Goal: Task Accomplishment & Management: Use online tool/utility

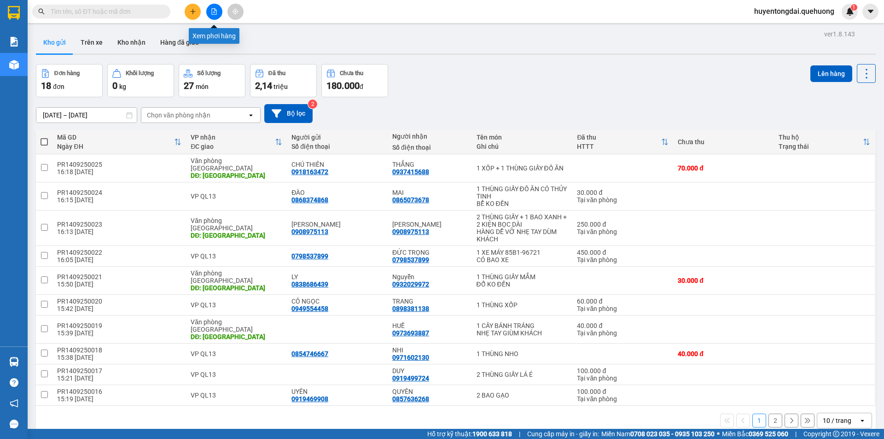
click at [217, 10] on icon "file-add" at bounding box center [214, 11] width 5 height 6
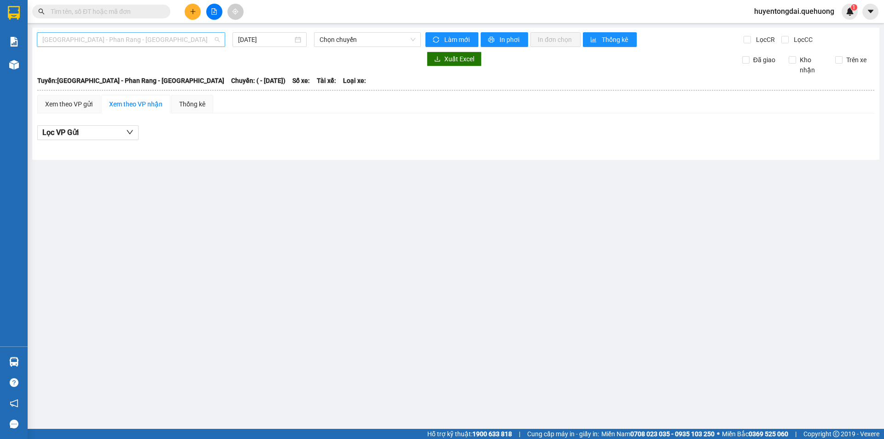
click at [200, 36] on span "[GEOGRAPHIC_DATA] - Phan Rang - [GEOGRAPHIC_DATA]" at bounding box center [130, 40] width 177 height 14
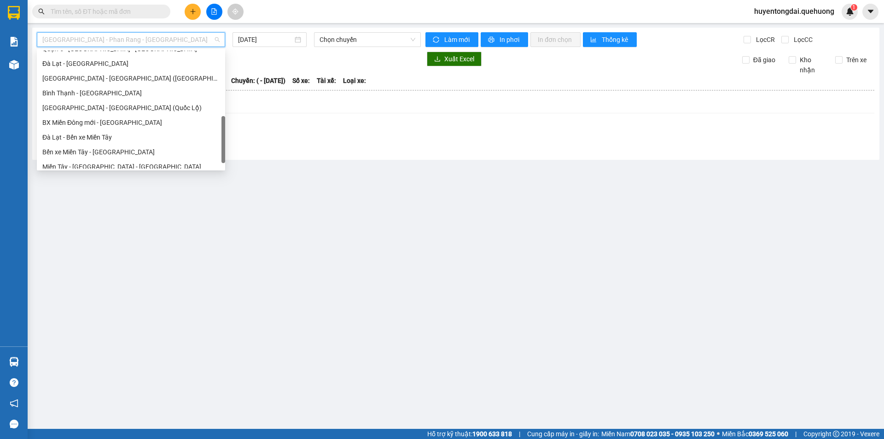
scroll to position [251, 0]
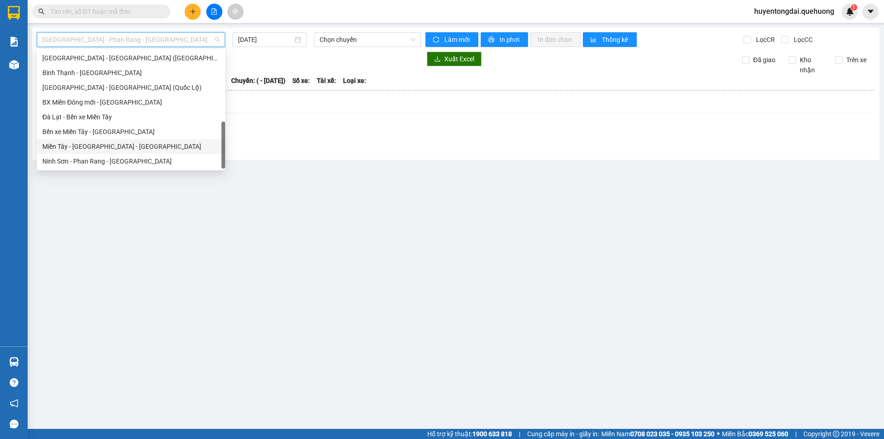
click at [93, 144] on div "Miền Tây - [GEOGRAPHIC_DATA] - [GEOGRAPHIC_DATA]" at bounding box center [130, 146] width 177 height 10
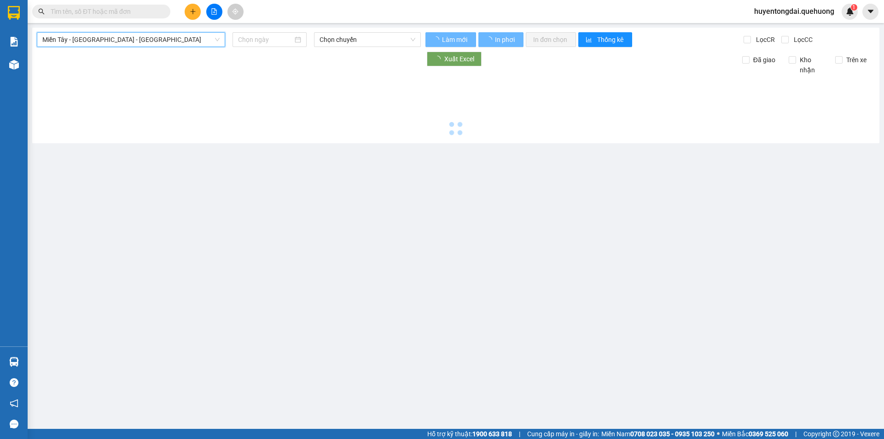
type input "[DATE]"
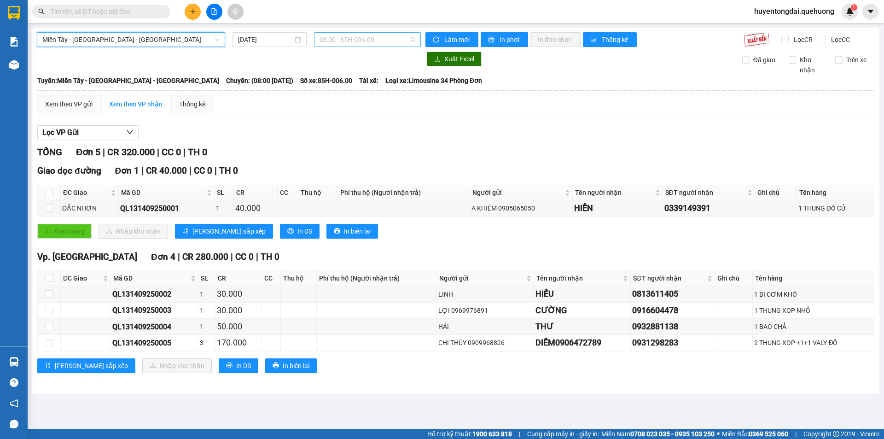
click at [344, 36] on span "08:00 - 85H-006.00" at bounding box center [368, 40] width 96 height 14
click at [344, 37] on span "08:00 - 85H-006.00" at bounding box center [368, 40] width 96 height 14
click at [44, 278] on th at bounding box center [49, 278] width 23 height 15
click at [48, 275] on input "checkbox" at bounding box center [49, 278] width 7 height 7
checkbox input "true"
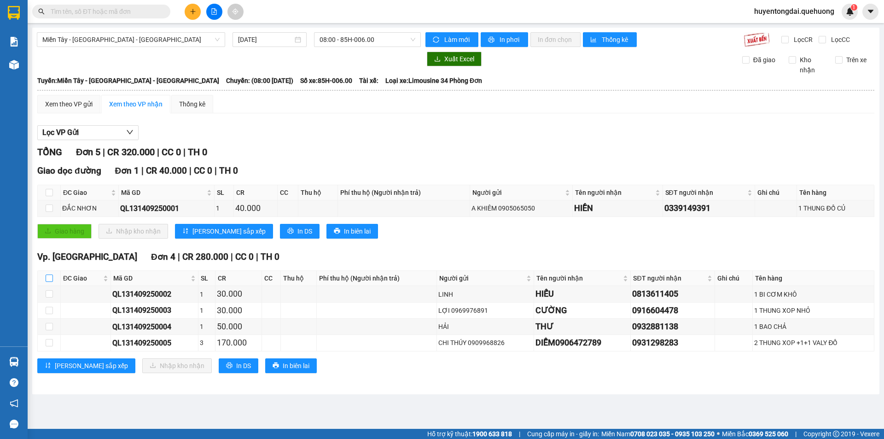
checkbox input "true"
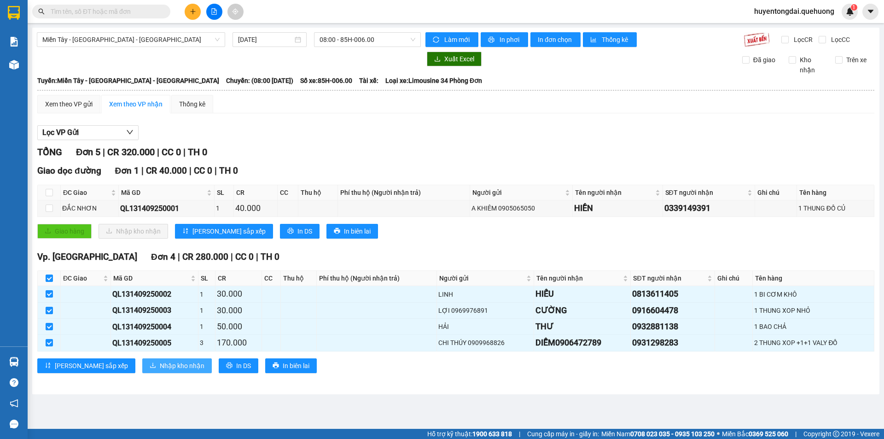
click at [160, 366] on span "Nhập kho nhận" at bounding box center [182, 366] width 45 height 10
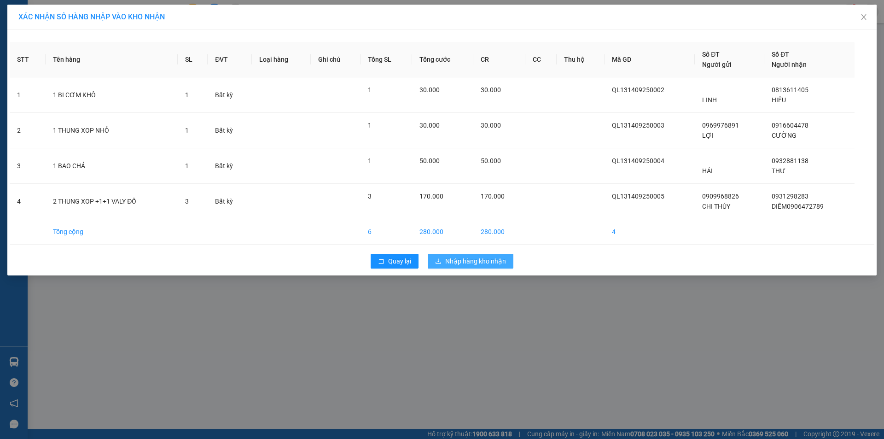
click at [496, 260] on span "Nhập hàng kho nhận" at bounding box center [475, 261] width 61 height 10
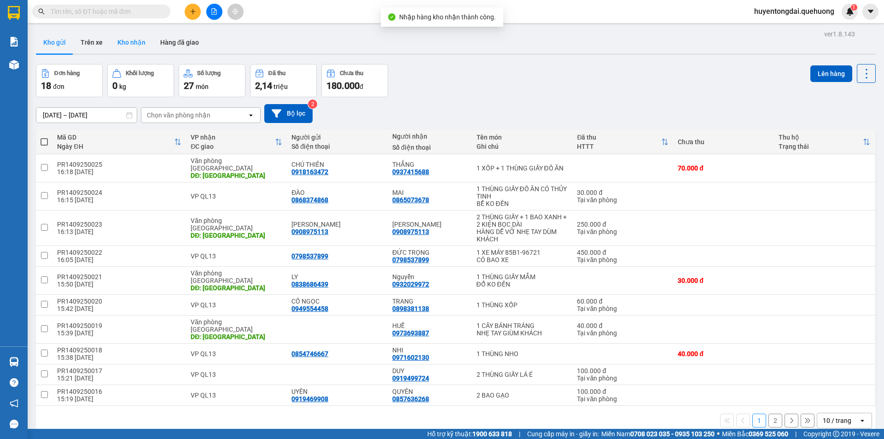
click at [133, 36] on button "Kho nhận" at bounding box center [131, 42] width 43 height 22
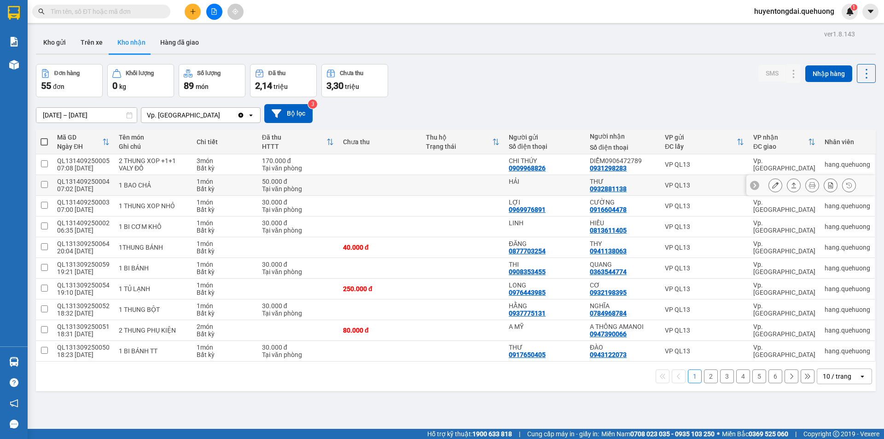
click at [44, 182] on input "checkbox" at bounding box center [44, 184] width 7 height 7
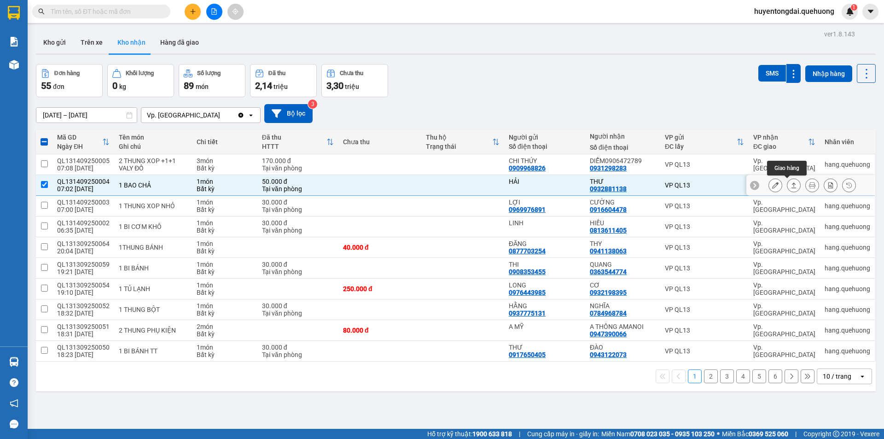
click at [791, 186] on icon at bounding box center [794, 185] width 6 height 6
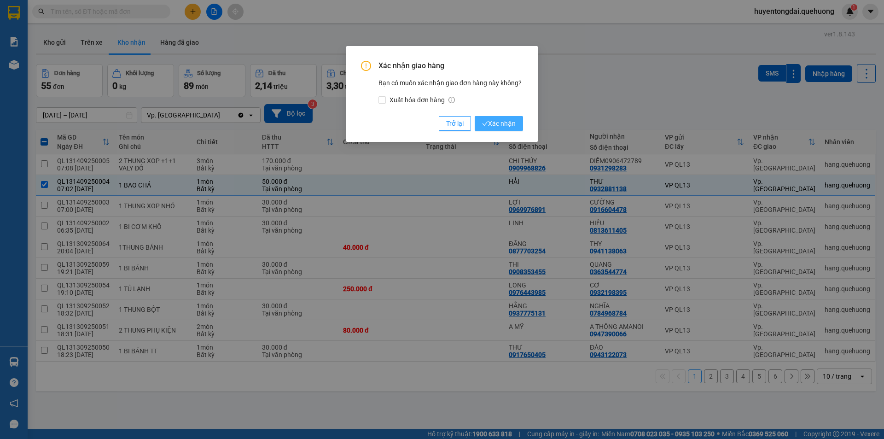
click at [497, 123] on span "Xác nhận" at bounding box center [499, 123] width 34 height 10
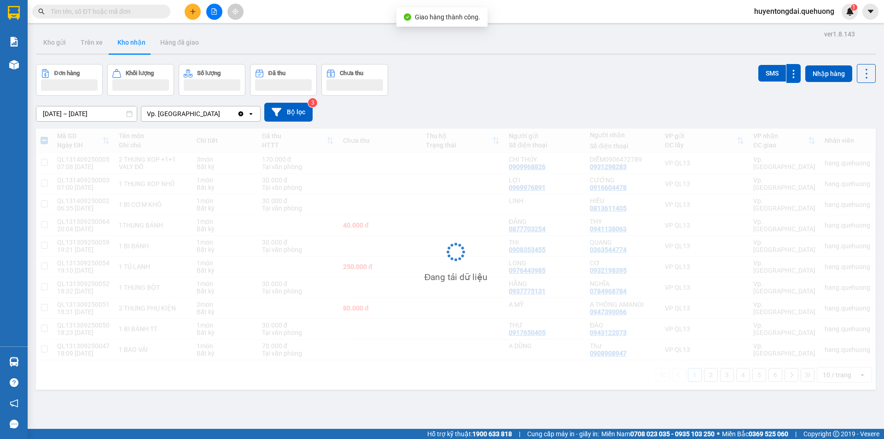
checkbox input "false"
